Goal: Task Accomplishment & Management: Use online tool/utility

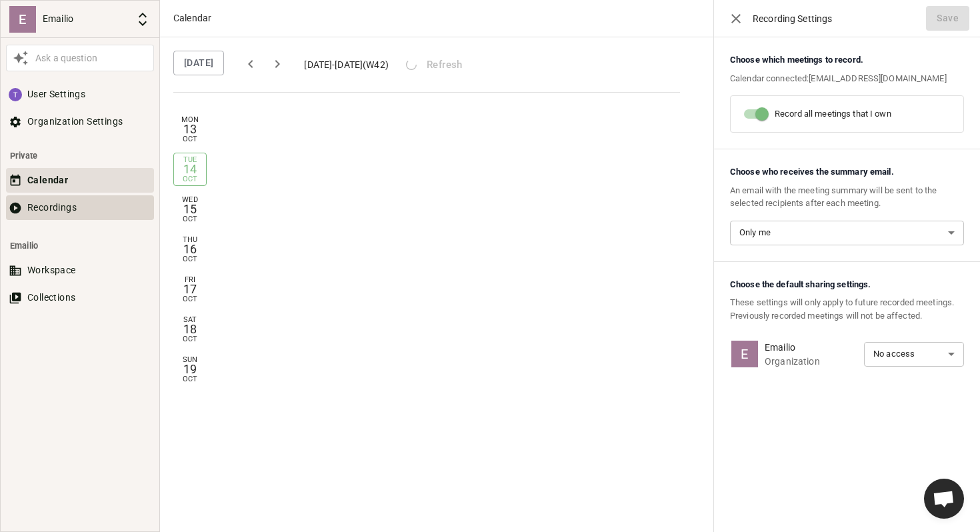
click at [45, 209] on button "Recordings" at bounding box center [80, 207] width 148 height 25
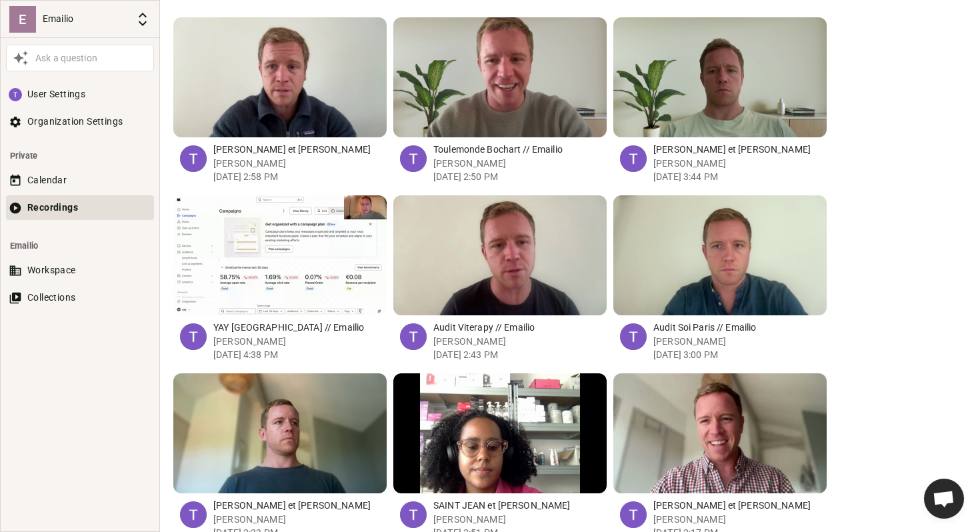
scroll to position [401, 0]
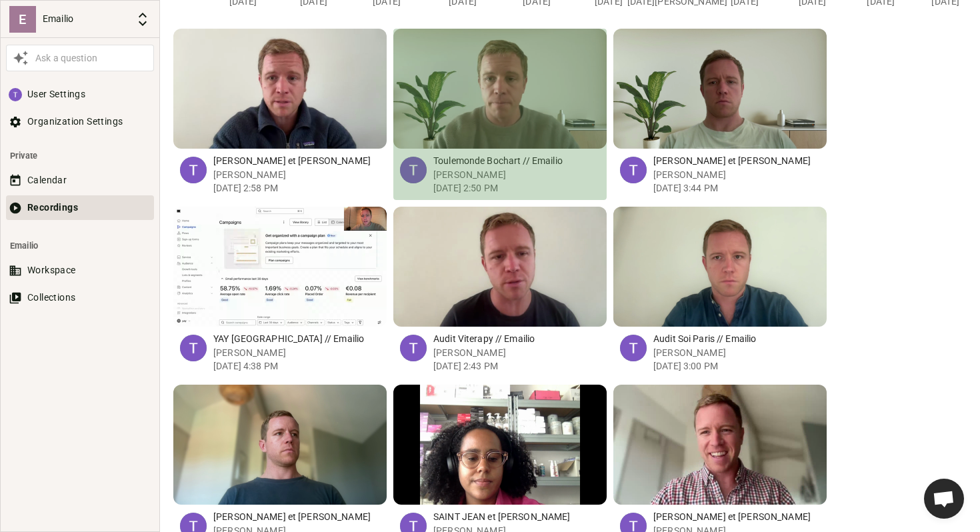
click at [484, 96] on div "button" at bounding box center [481, 89] width 13 height 120
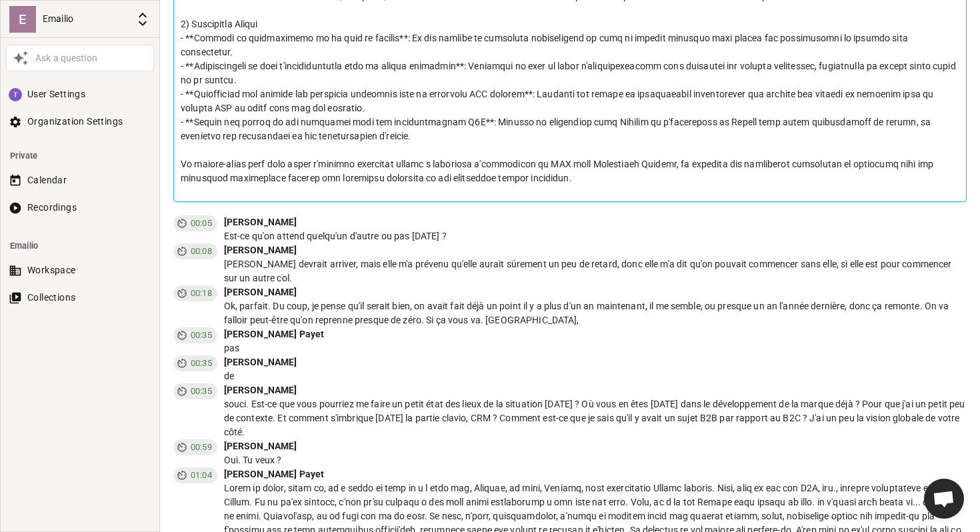
scroll to position [1312, 0]
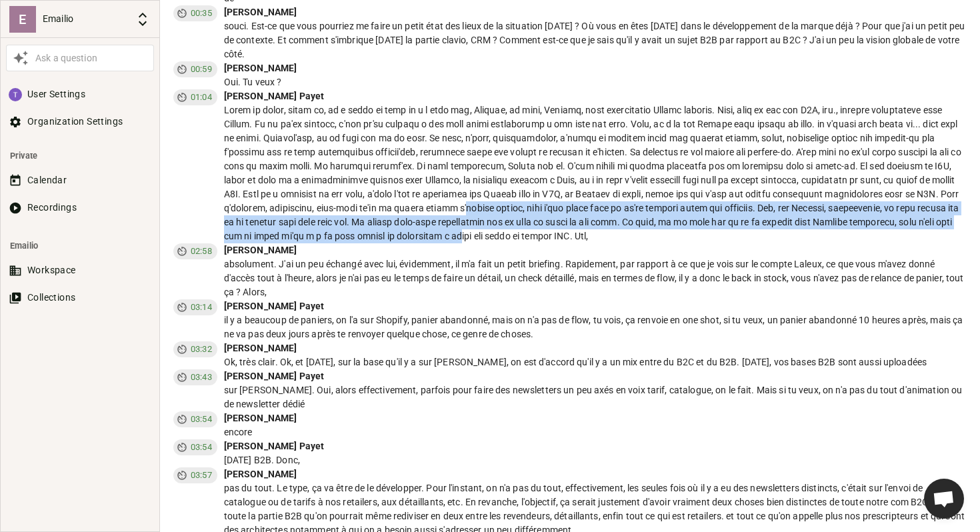
drag, startPoint x: 451, startPoint y: 226, endPoint x: 425, endPoint y: 189, distance: 45.4
click at [426, 190] on div at bounding box center [595, 173] width 743 height 140
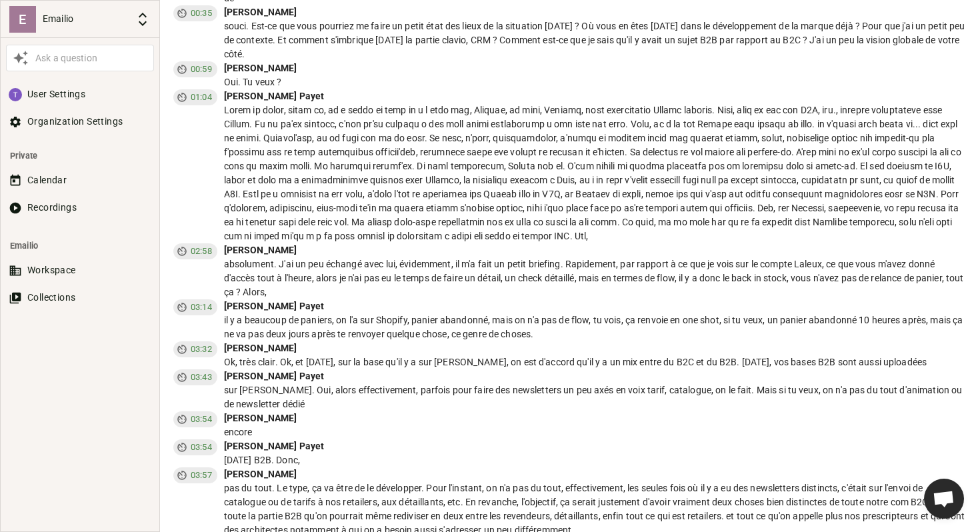
click at [413, 175] on div at bounding box center [595, 173] width 743 height 140
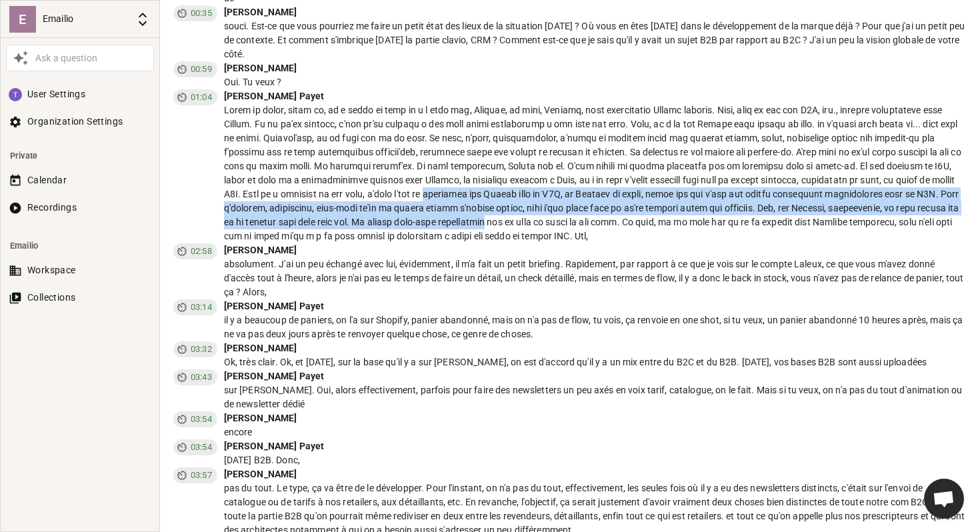
drag, startPoint x: 413, startPoint y: 175, endPoint x: 447, endPoint y: 223, distance: 57.9
click at [446, 221] on div at bounding box center [595, 173] width 743 height 140
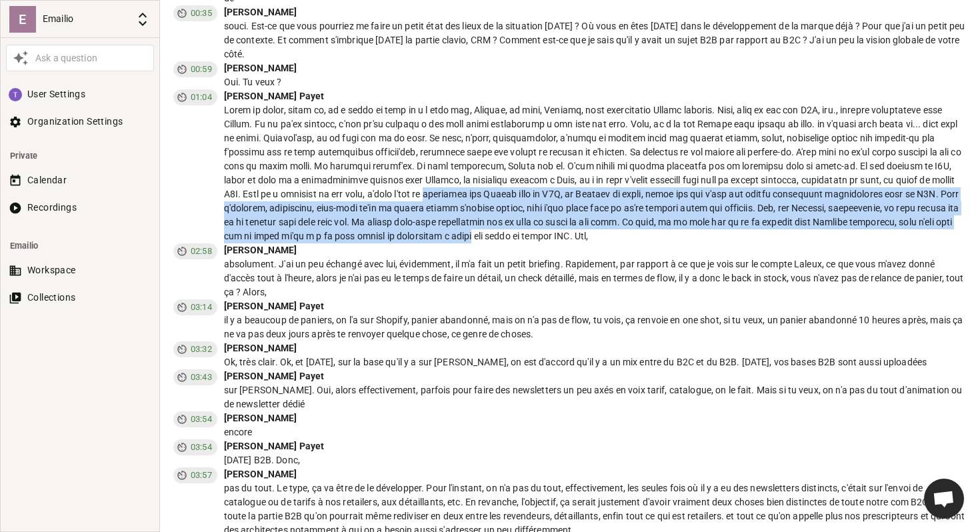
click at [447, 223] on div at bounding box center [595, 173] width 743 height 140
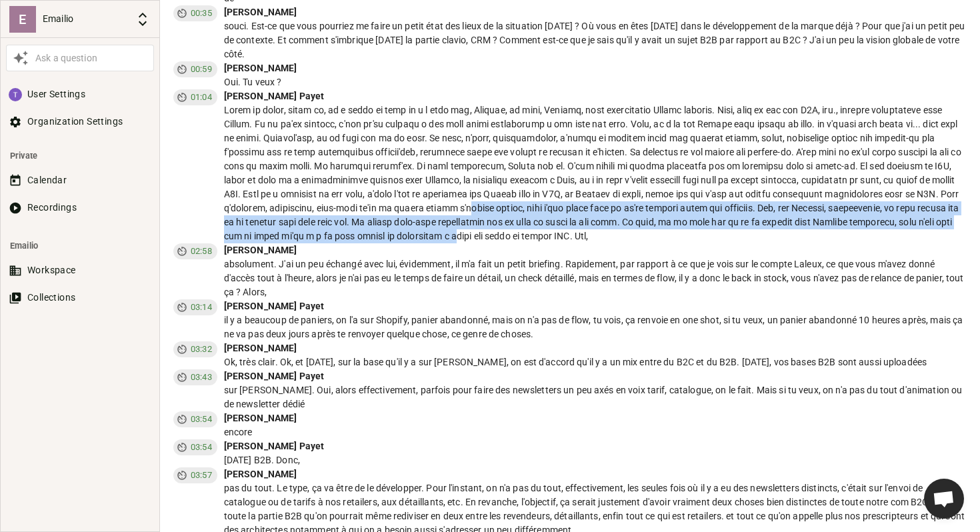
drag, startPoint x: 447, startPoint y: 227, endPoint x: 421, endPoint y: 169, distance: 63.6
click at [421, 171] on div at bounding box center [595, 173] width 743 height 140
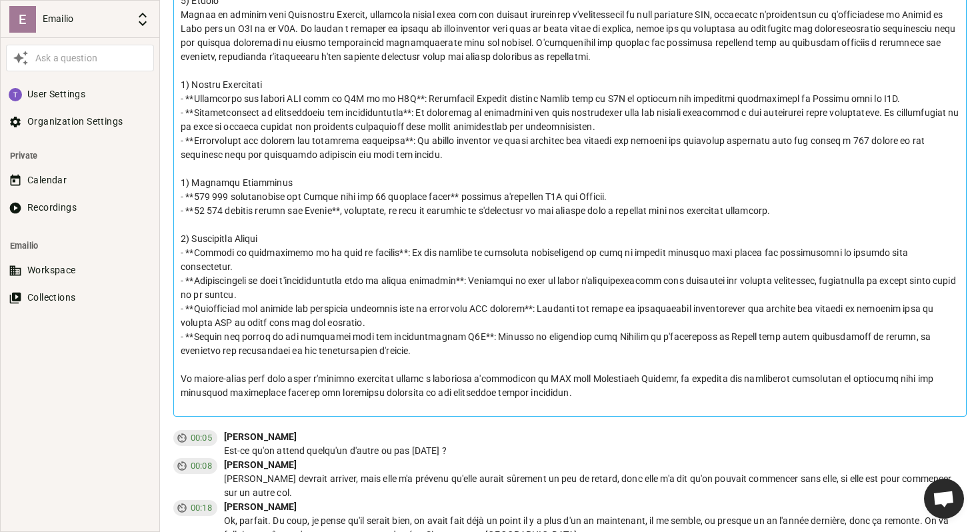
scroll to position [0, 0]
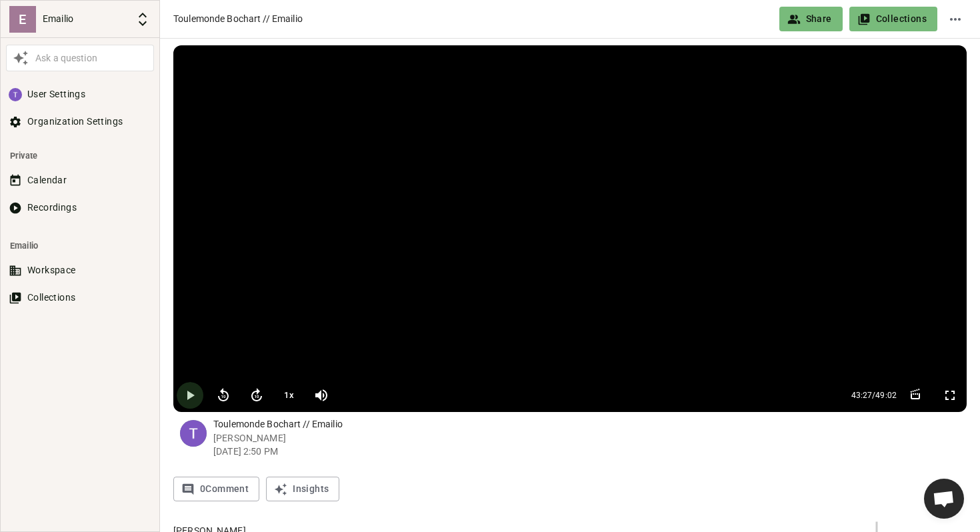
click at [185, 395] on icon "button" at bounding box center [190, 395] width 16 height 16
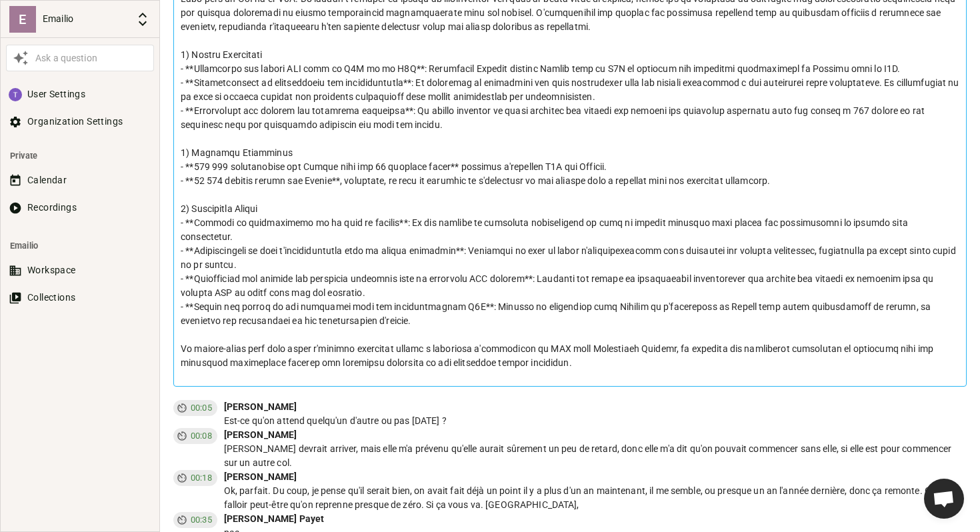
scroll to position [859, 0]
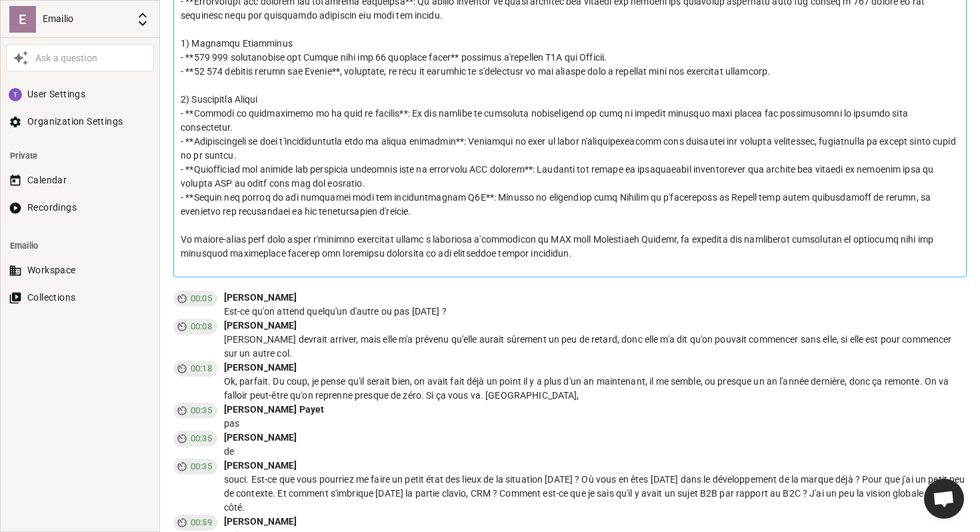
drag, startPoint x: 227, startPoint y: 282, endPoint x: 280, endPoint y: 369, distance: 102.0
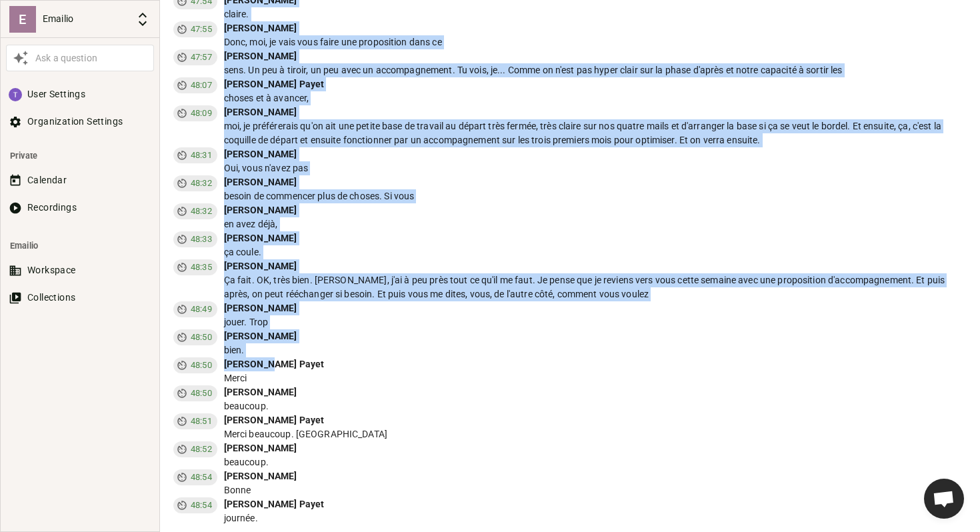
scroll to position [10133, 0]
drag, startPoint x: 225, startPoint y: 282, endPoint x: 630, endPoint y: 295, distance: 405.7
copy div "Loremips Dolorsi Ame-co ad'el seddoe tempor'in u'labor et dol magnaal'eni ? 92:…"
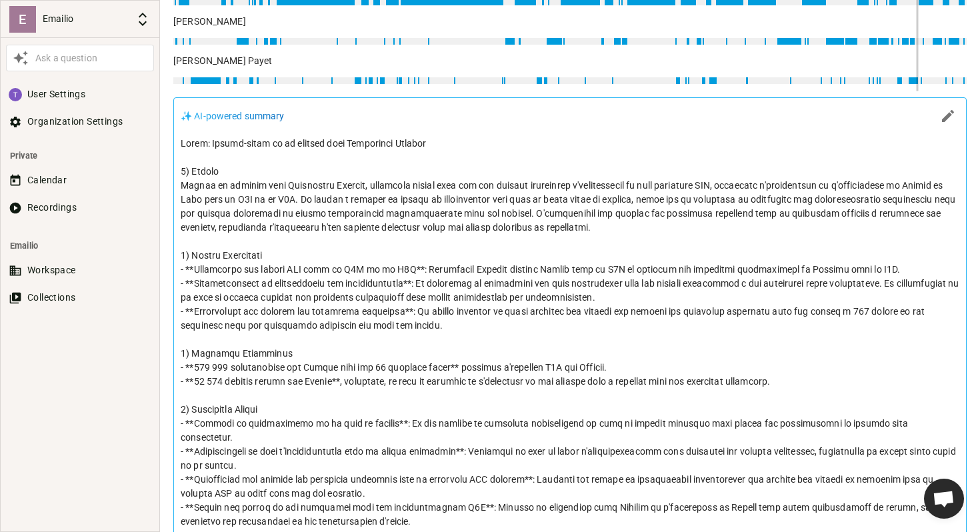
scroll to position [0, 0]
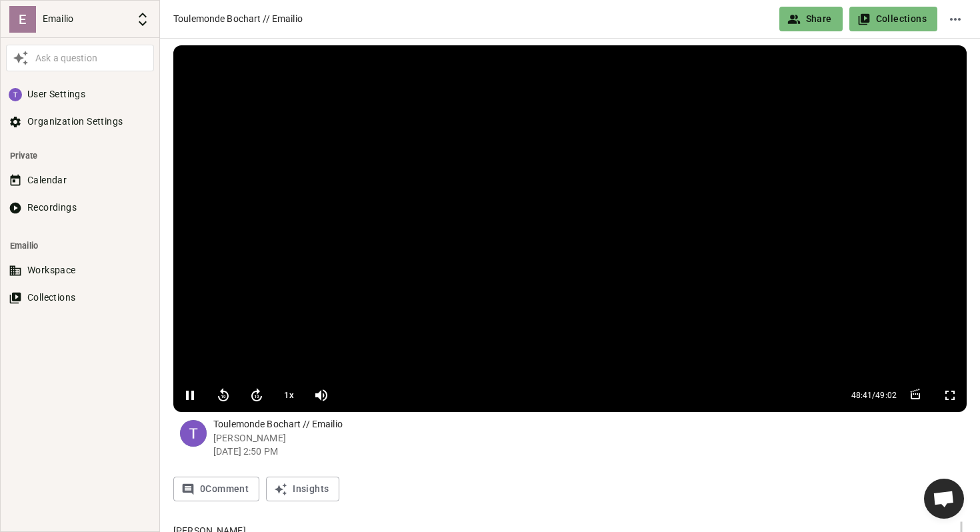
click at [426, 159] on video at bounding box center [570, 211] width 794 height 333
type input "2923"
